Goal: Book appointment/travel/reservation

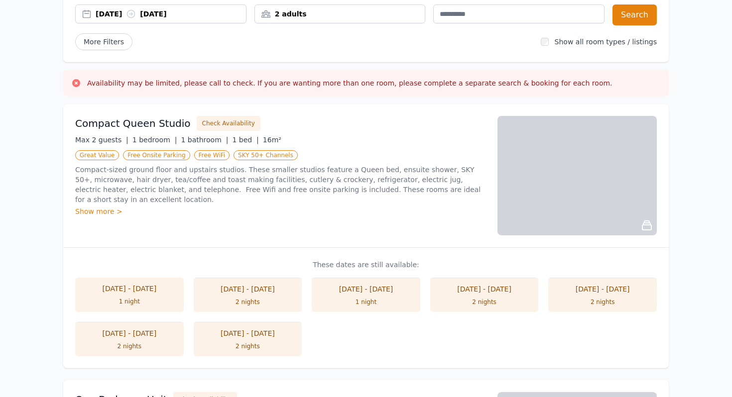
scroll to position [40, 0]
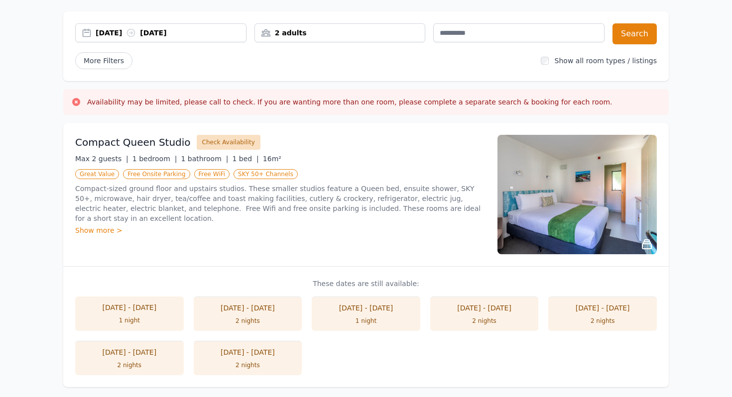
click at [220, 143] on button "Check Availability" at bounding box center [229, 142] width 64 height 15
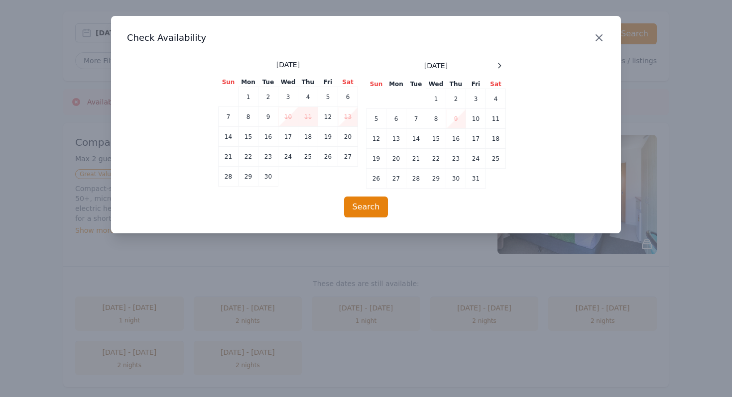
click at [598, 37] on icon "button" at bounding box center [599, 38] width 6 height 6
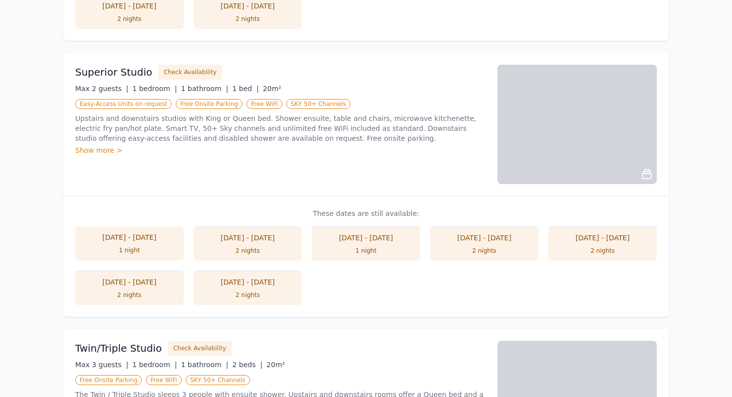
scroll to position [650, 0]
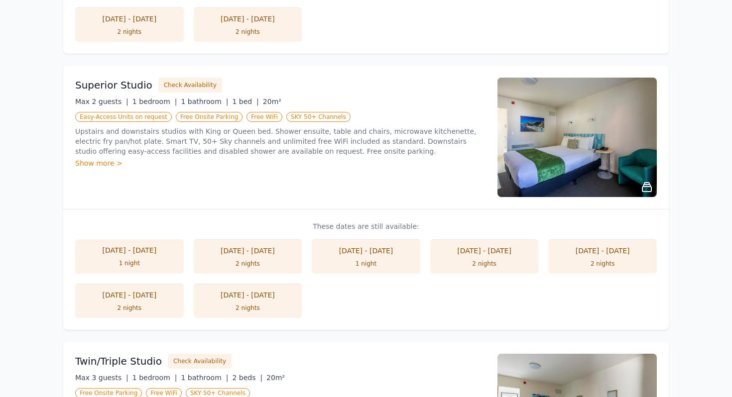
click at [577, 131] on img at bounding box center [576, 137] width 159 height 119
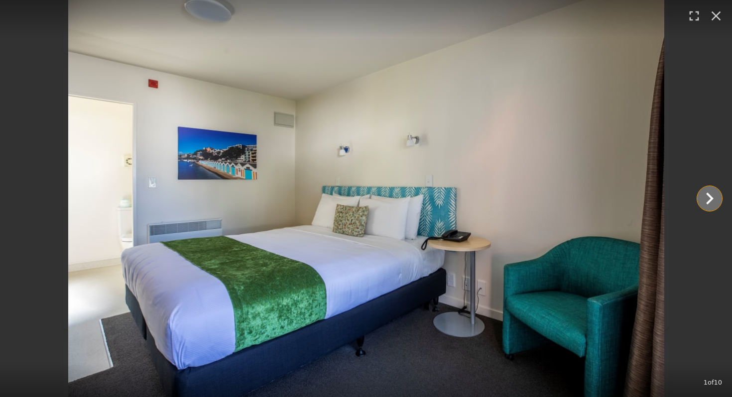
click at [711, 197] on icon "Show slide 2 of 10" at bounding box center [709, 199] width 7 height 12
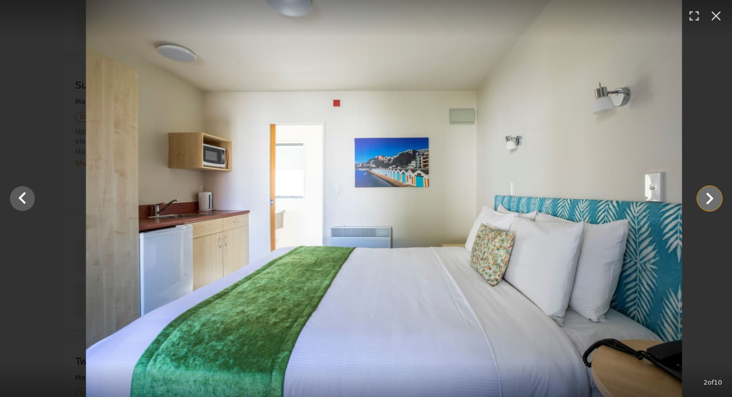
click at [711, 197] on icon "Show slide 3 of 10" at bounding box center [709, 199] width 7 height 12
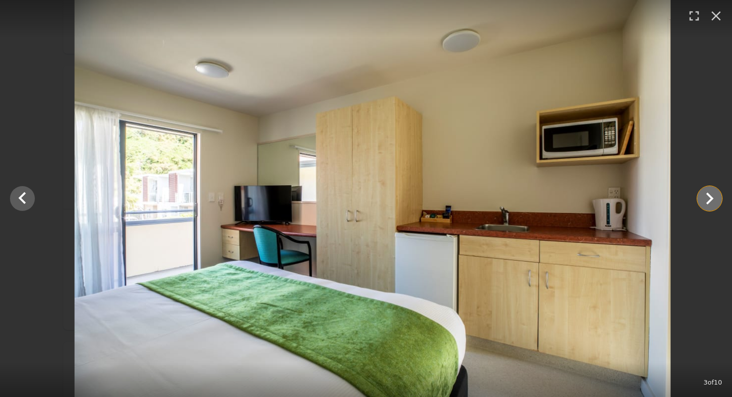
click at [711, 197] on icon "Show slide 4 of 10" at bounding box center [709, 199] width 7 height 12
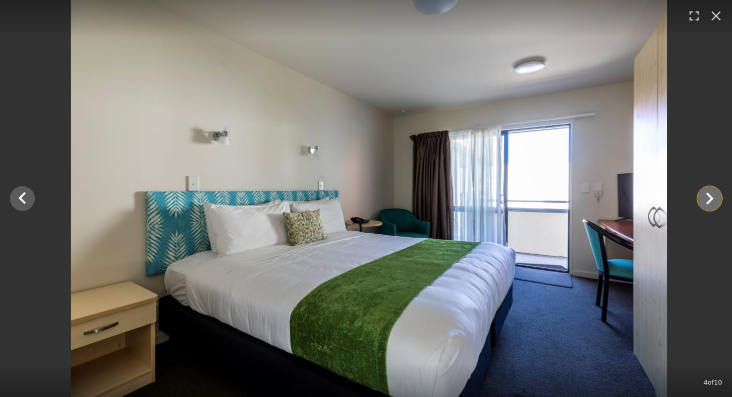
click at [711, 197] on icon "Show slide 5 of 10" at bounding box center [709, 199] width 7 height 12
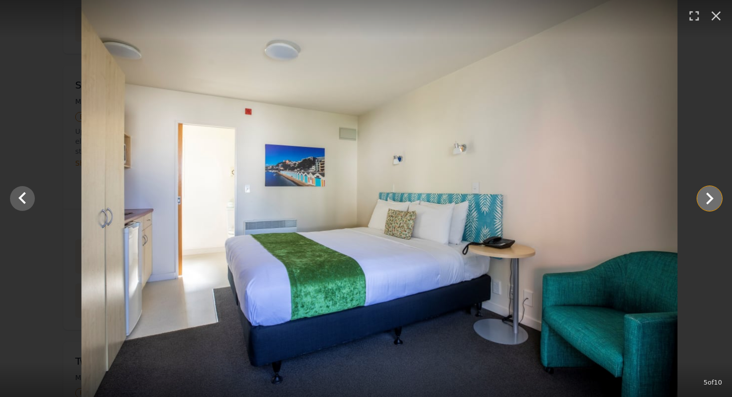
click at [711, 197] on icon "Show slide 6 of 10" at bounding box center [709, 199] width 7 height 12
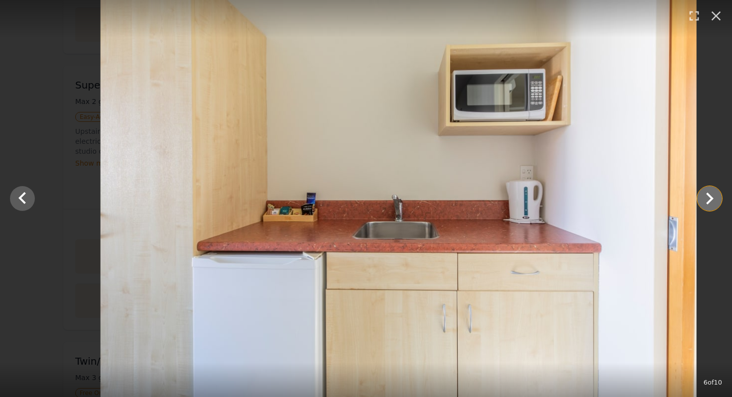
click at [711, 197] on icon "Show slide 7 of 10" at bounding box center [709, 199] width 7 height 12
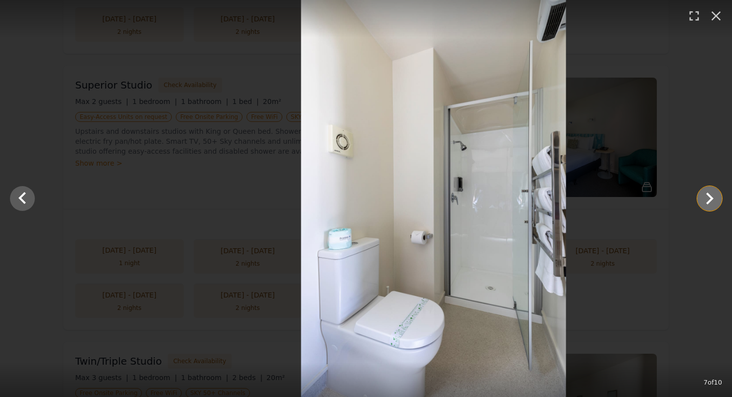
click at [711, 197] on icon "Show slide 8 of 10" at bounding box center [709, 199] width 7 height 12
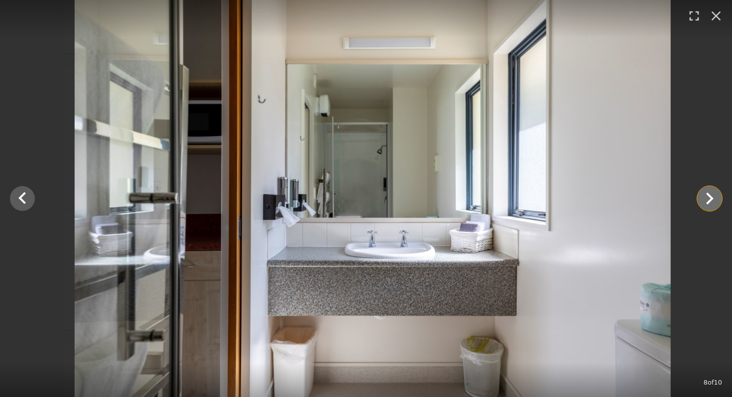
click at [711, 197] on icon "Show slide 9 of 10" at bounding box center [709, 199] width 7 height 12
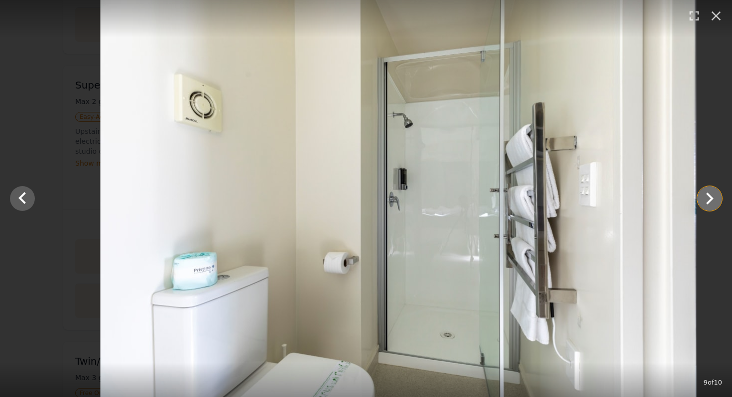
click at [711, 197] on icon "Show slide 10 of 10" at bounding box center [709, 199] width 7 height 12
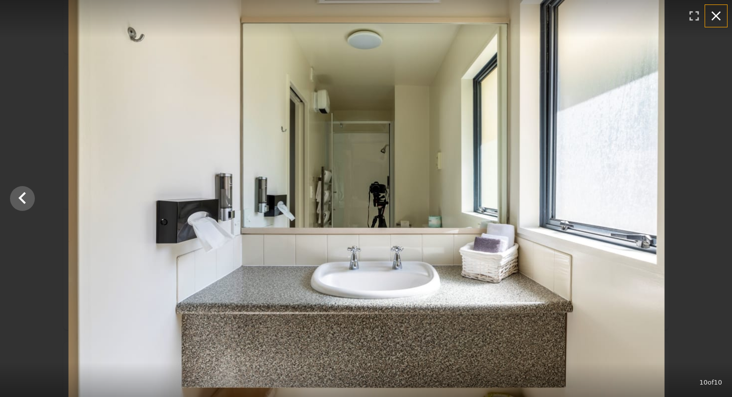
click at [717, 16] on icon "button" at bounding box center [715, 15] width 9 height 9
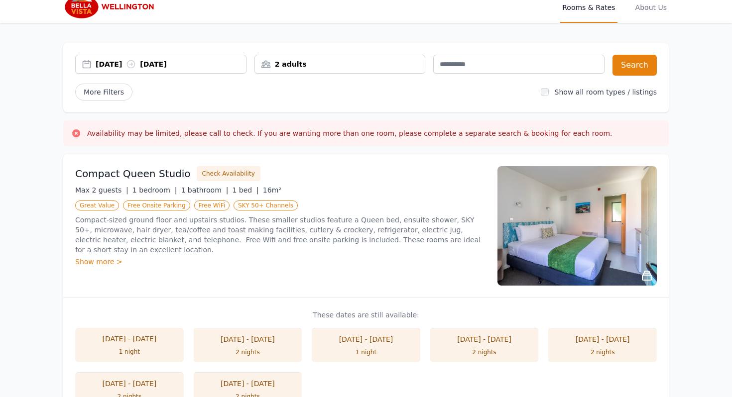
scroll to position [11, 0]
